Goal: Information Seeking & Learning: Learn about a topic

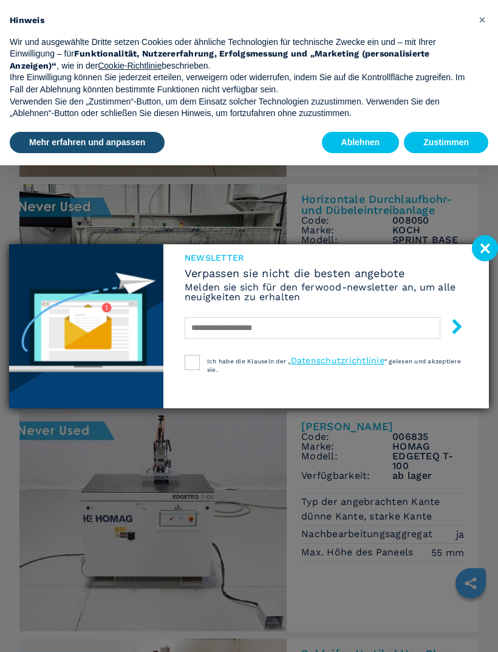
scroll to position [465, 0]
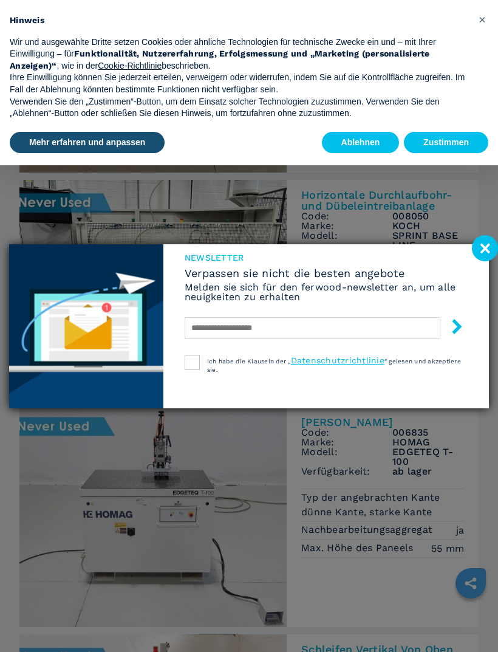
click at [489, 261] on image at bounding box center [485, 248] width 26 height 26
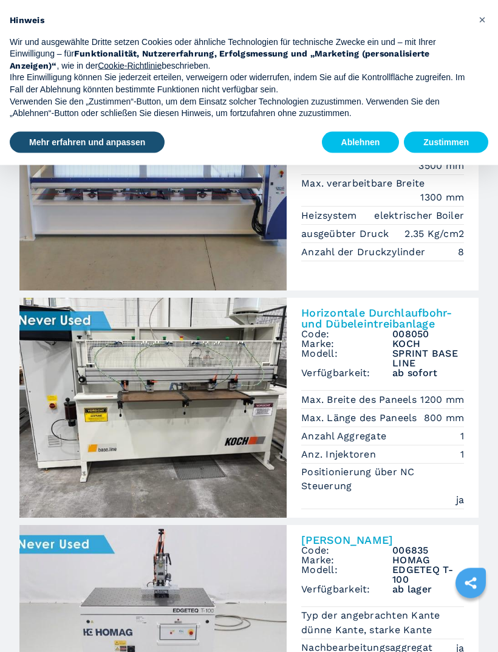
scroll to position [0, 0]
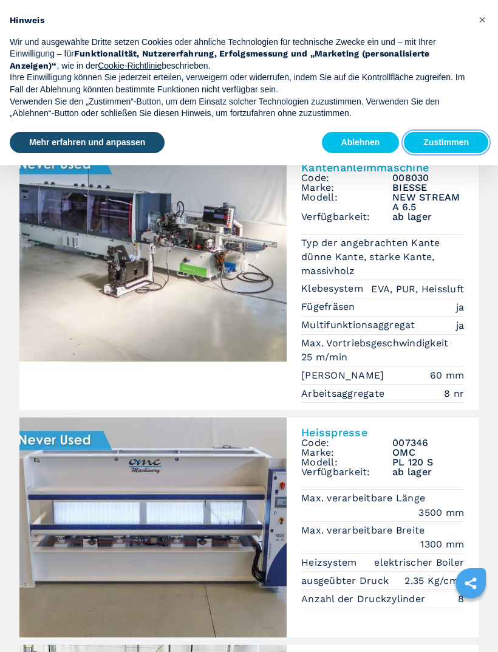
click at [450, 137] on button "Zustimmen" at bounding box center [446, 143] width 84 height 22
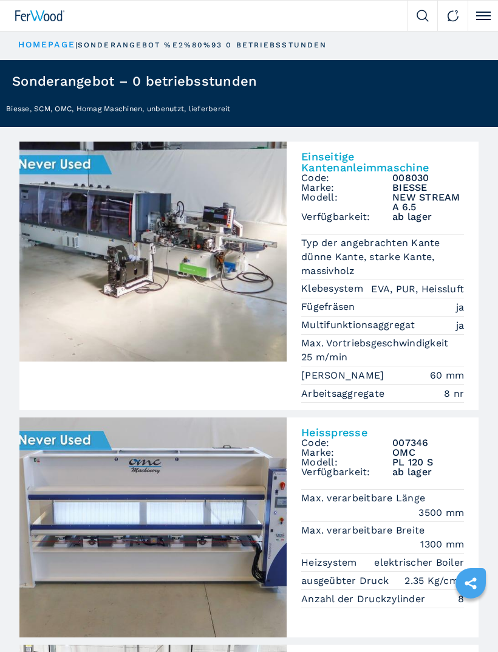
click at [422, 12] on img at bounding box center [423, 16] width 12 height 12
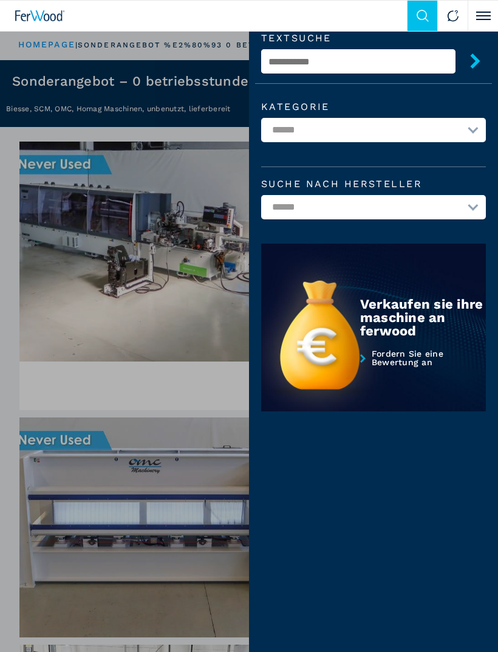
click at [480, 135] on select "**********" at bounding box center [373, 130] width 225 height 24
select select "**********"
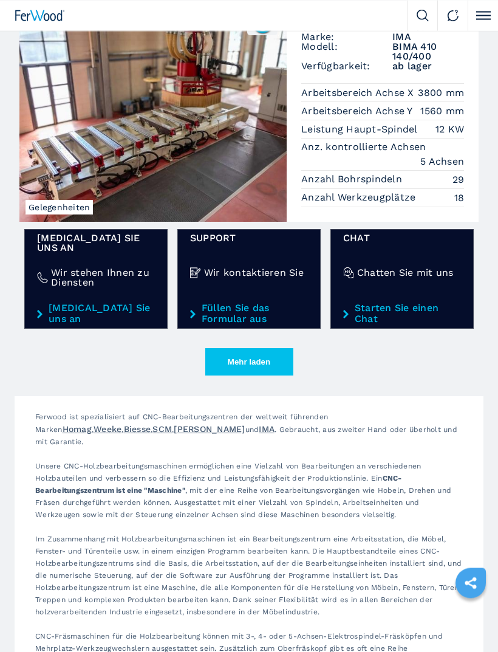
scroll to position [2012, 0]
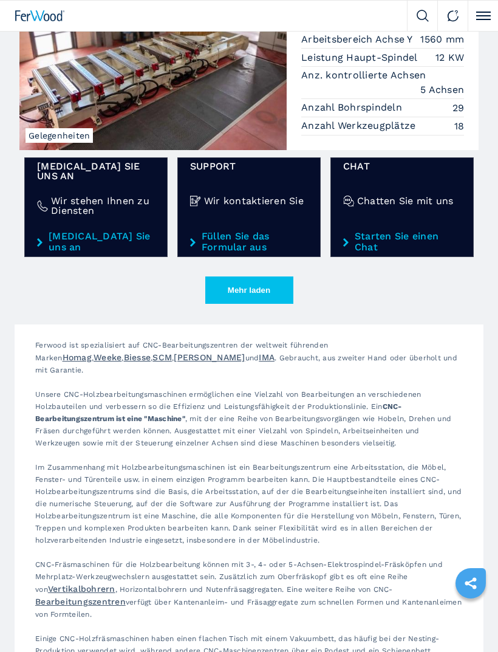
click at [270, 304] on button "Mehr laden" at bounding box center [249, 289] width 88 height 27
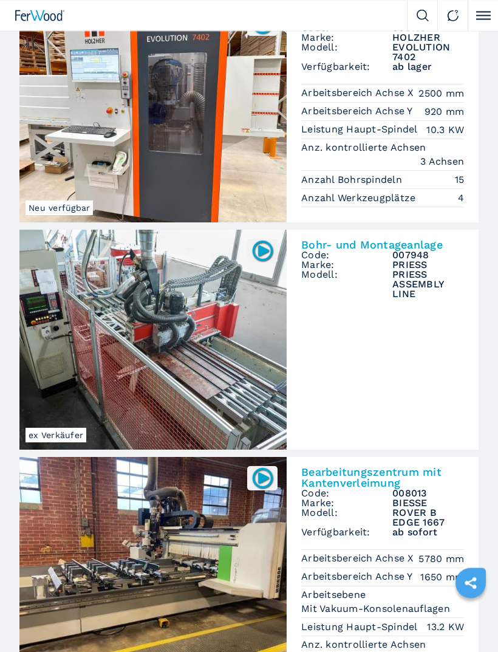
scroll to position [2529, 0]
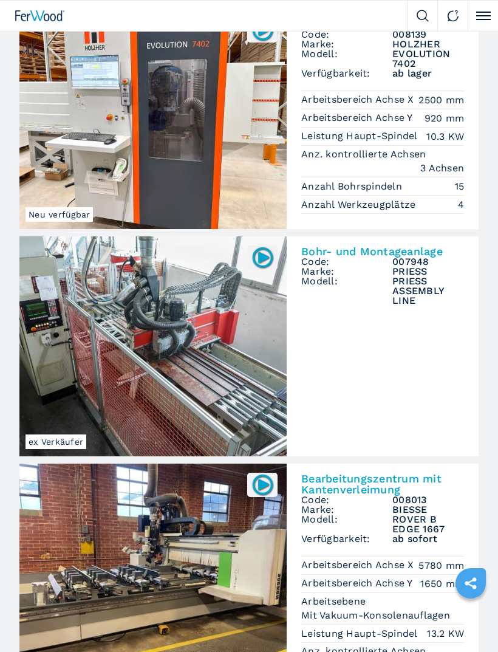
click at [379, 125] on p "Arbeitsbereich Achse Y" at bounding box center [358, 117] width 115 height 13
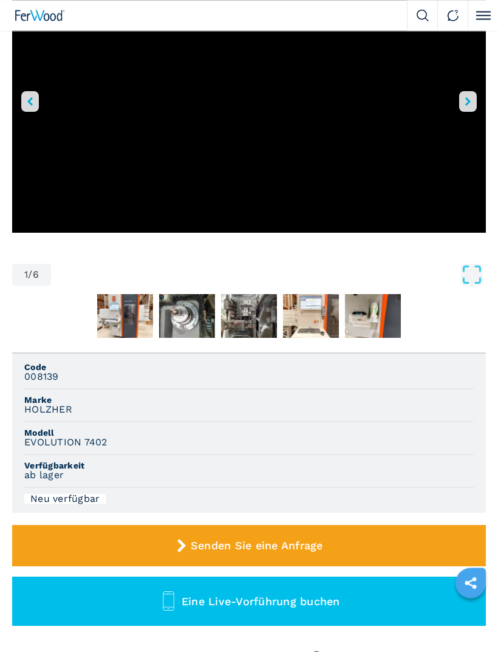
scroll to position [170, 0]
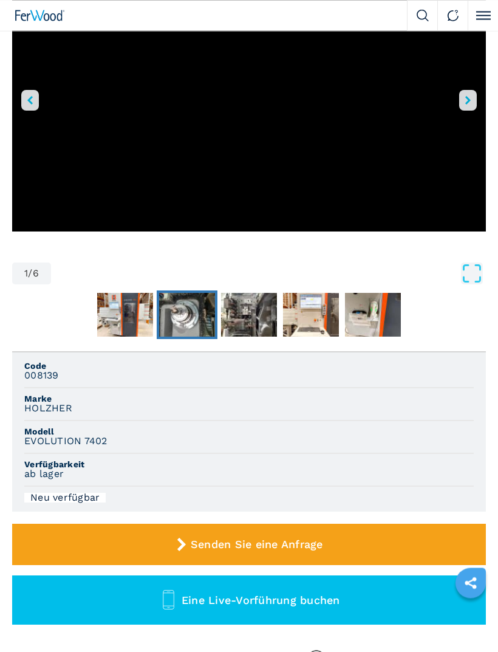
click at [187, 324] on img "Go to Slide 3" at bounding box center [187, 315] width 56 height 44
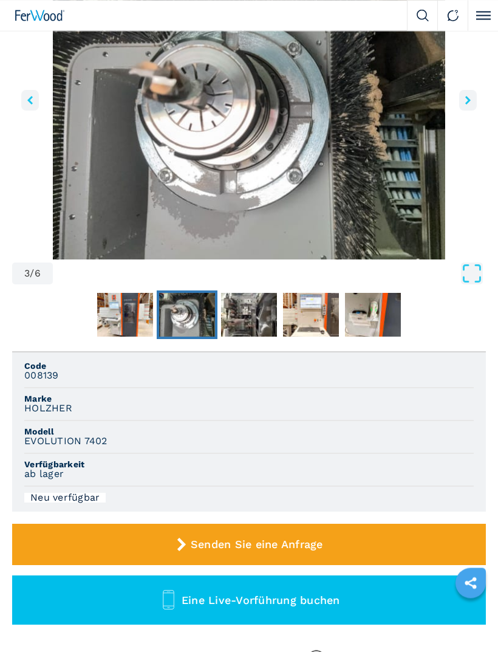
scroll to position [170, 0]
click at [247, 317] on img "Go to Slide 4" at bounding box center [249, 315] width 56 height 44
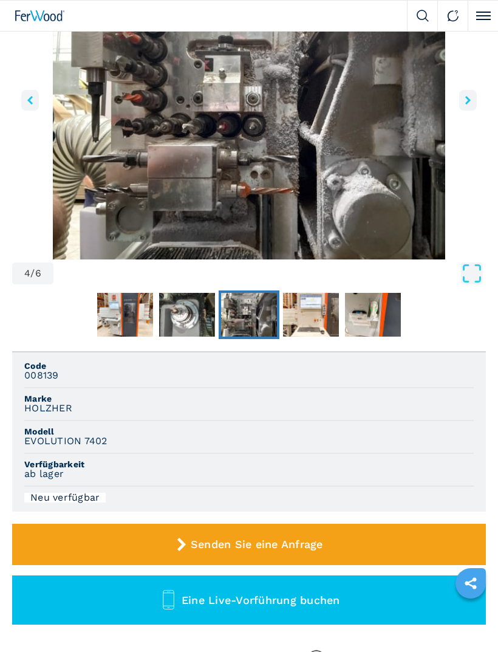
click at [250, 323] on img "Go to Slide 4" at bounding box center [249, 315] width 56 height 44
click at [304, 317] on img "Go to Slide 5" at bounding box center [311, 315] width 56 height 44
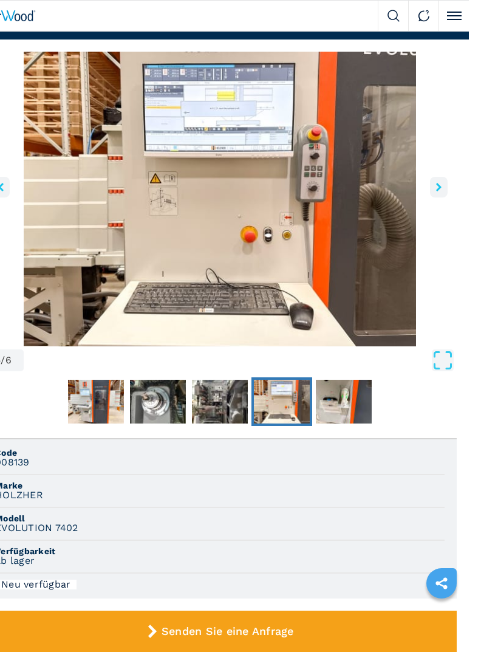
scroll to position [104, 0]
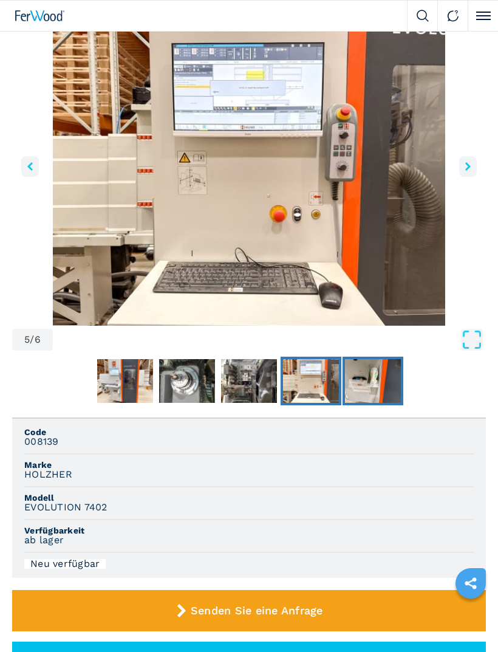
click at [373, 380] on img "Go to Slide 6" at bounding box center [373, 381] width 56 height 44
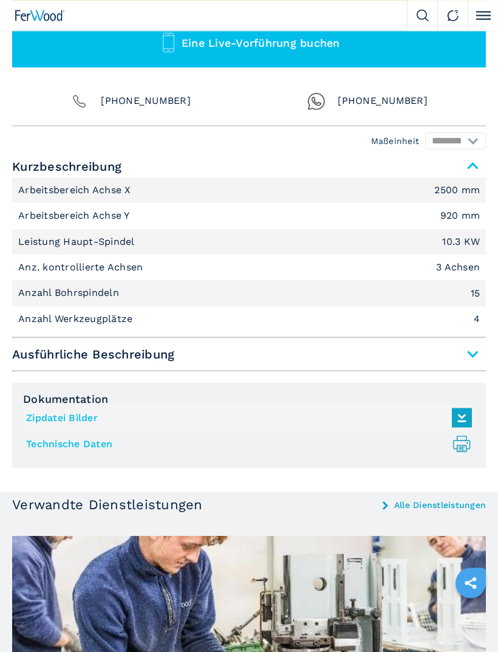
scroll to position [727, 0]
click at [474, 354] on span "Ausführliche Beschreibung" at bounding box center [249, 354] width 474 height 22
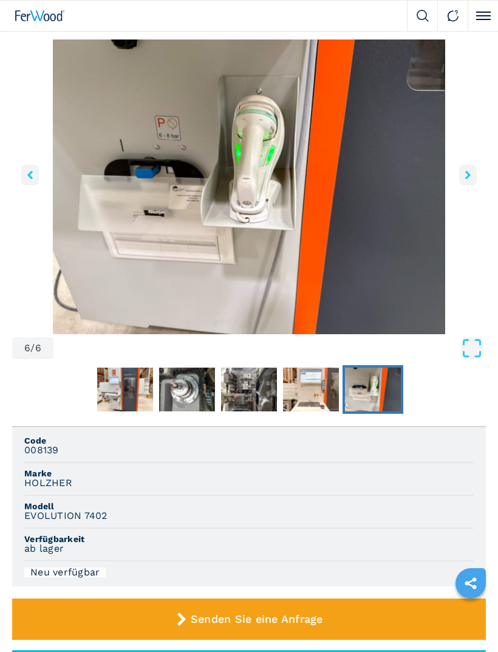
scroll to position [0, 0]
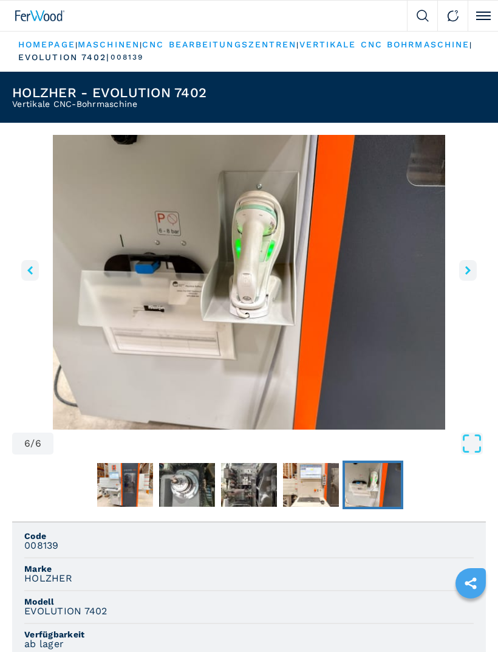
click at [428, 12] on img at bounding box center [423, 16] width 12 height 12
select select "**********"
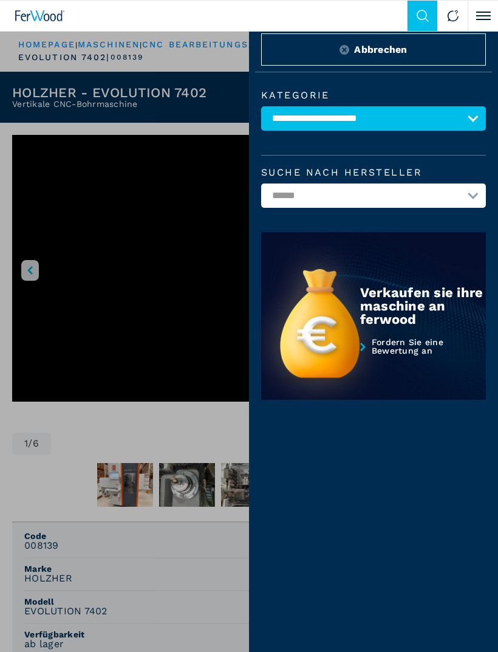
click at [468, 199] on select "******" at bounding box center [373, 195] width 225 height 24
click at [476, 196] on select "******" at bounding box center [373, 195] width 225 height 24
click at [402, 195] on select "******" at bounding box center [373, 195] width 225 height 24
click at [326, 330] on img at bounding box center [373, 316] width 225 height 168
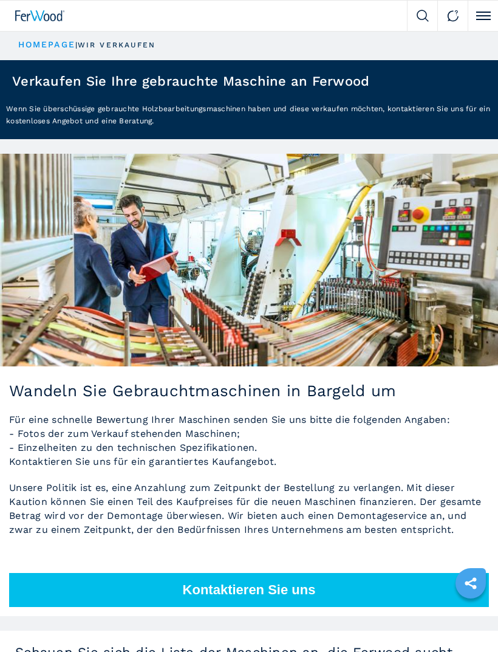
scroll to position [2, 0]
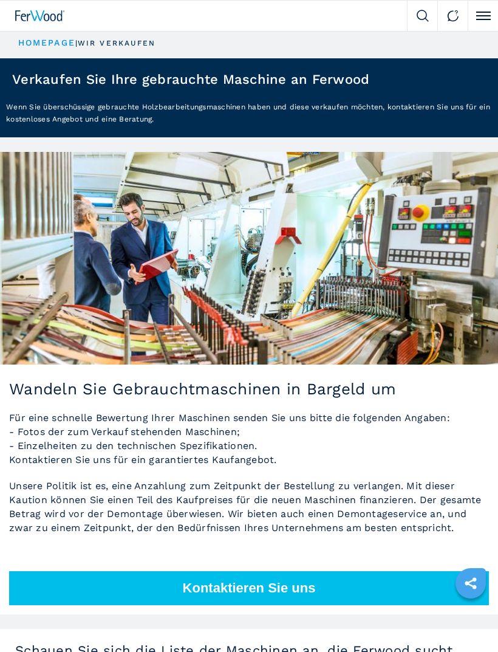
click at [412, 188] on img at bounding box center [249, 258] width 498 height 213
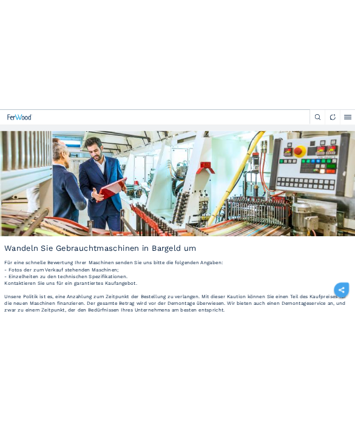
scroll to position [0, 0]
